Goal: Information Seeking & Learning: Find specific fact

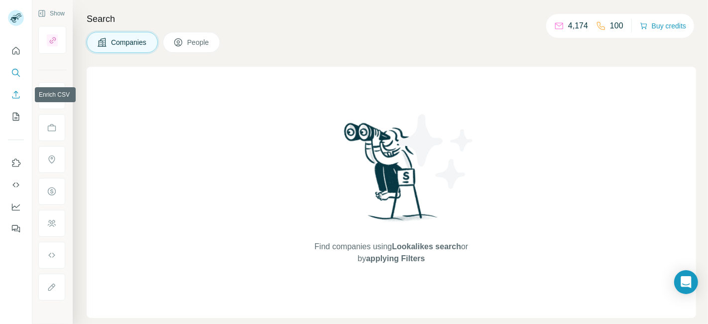
click at [13, 93] on icon "Enrich CSV" at bounding box center [16, 95] width 10 height 10
click at [21, 116] on button "My lists" at bounding box center [16, 117] width 16 height 18
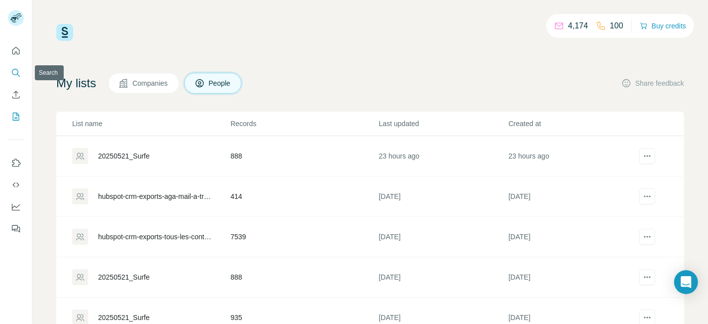
click at [19, 70] on icon "Search" at bounding box center [16, 73] width 10 height 10
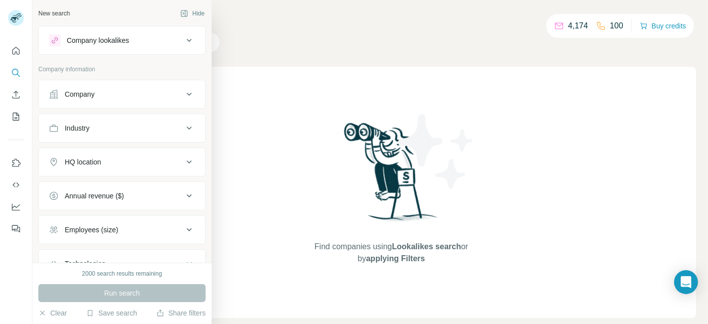
click at [87, 94] on div "Company" at bounding box center [80, 94] width 30 height 10
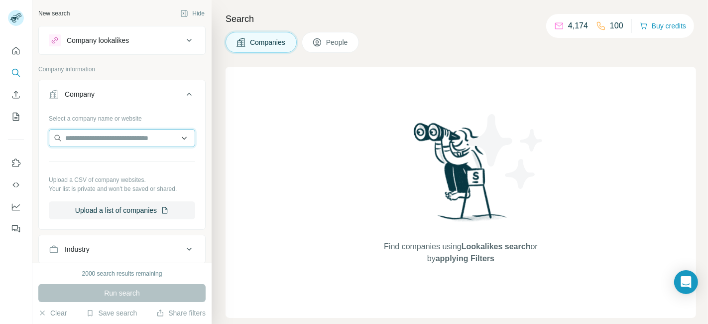
click at [94, 135] on input "text" at bounding box center [122, 138] width 146 height 18
type input "**********"
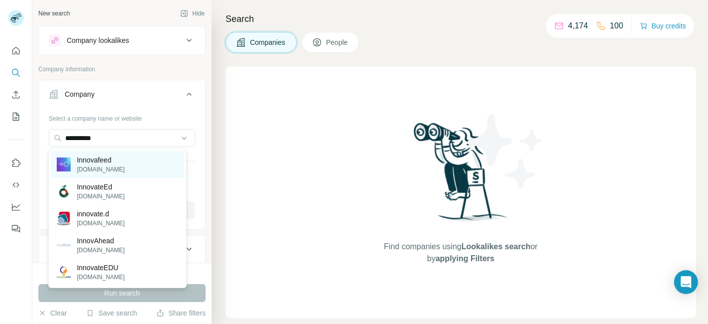
click at [103, 161] on p "Innovafeed" at bounding box center [101, 160] width 48 height 10
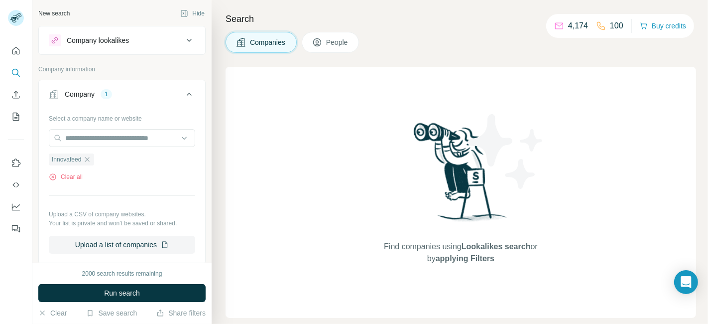
click at [225, 92] on div "Search Companies People Find companies using Lookalikes search or by applying F…" at bounding box center [460, 162] width 497 height 324
click at [134, 294] on span "Run search" at bounding box center [122, 293] width 36 height 10
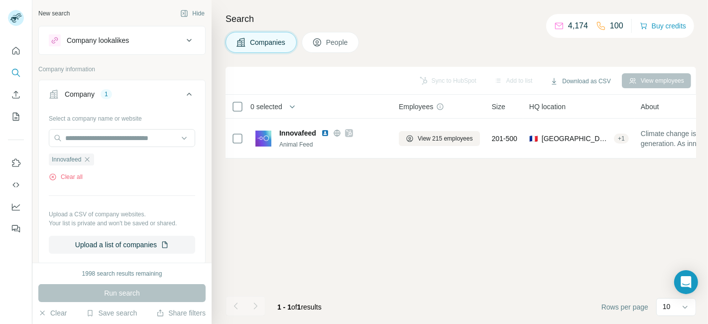
click at [334, 49] on button "People" at bounding box center [331, 42] width 58 height 21
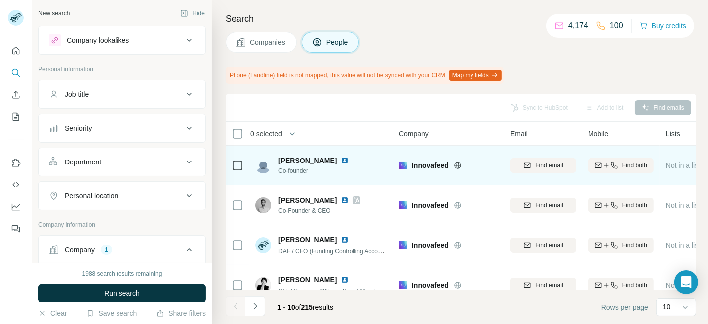
click at [341, 160] on img at bounding box center [345, 160] width 8 height 8
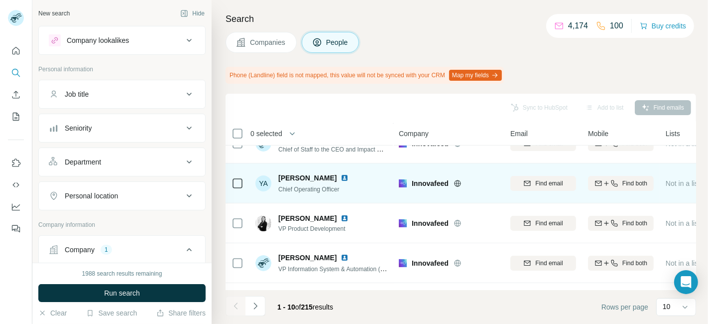
scroll to position [259, 0]
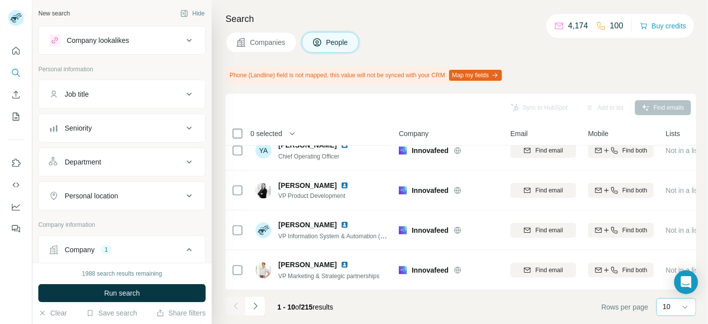
click at [671, 310] on div "10" at bounding box center [675, 306] width 25 height 10
click at [681, 233] on div "60" at bounding box center [676, 231] width 23 height 10
